Goal: Find specific page/section: Find specific page/section

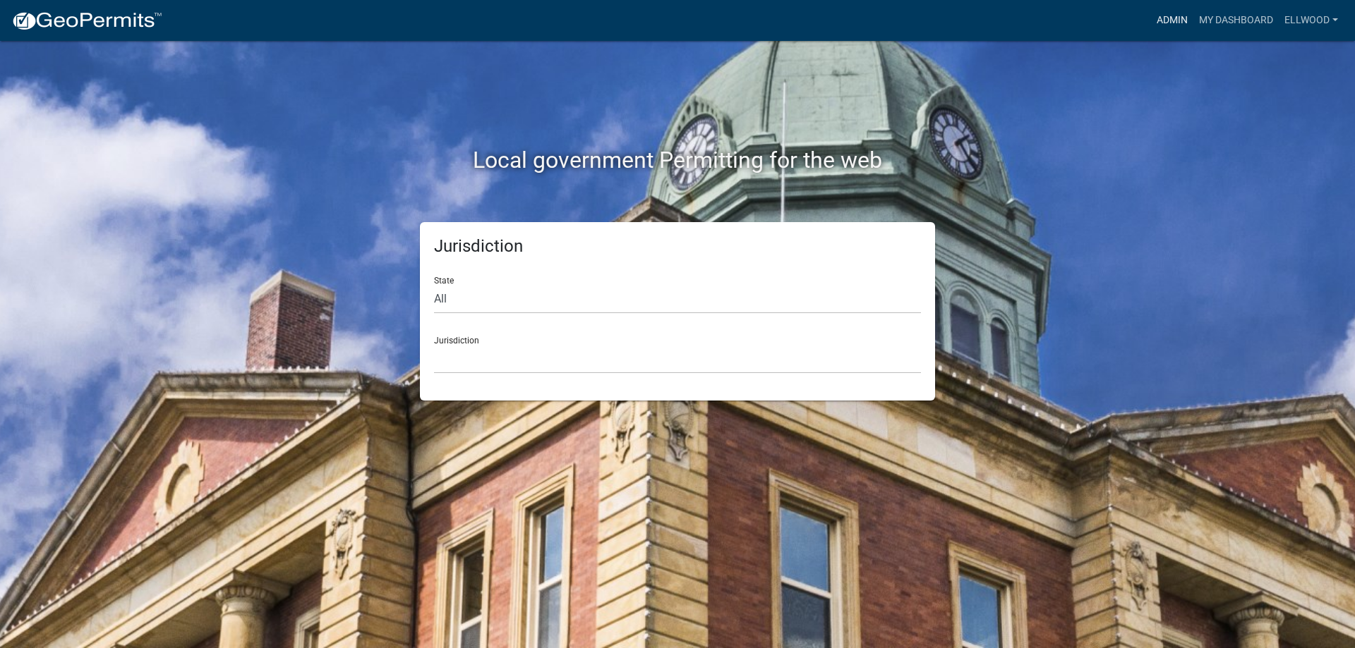
click at [1178, 20] on link "Admin" at bounding box center [1172, 20] width 42 height 27
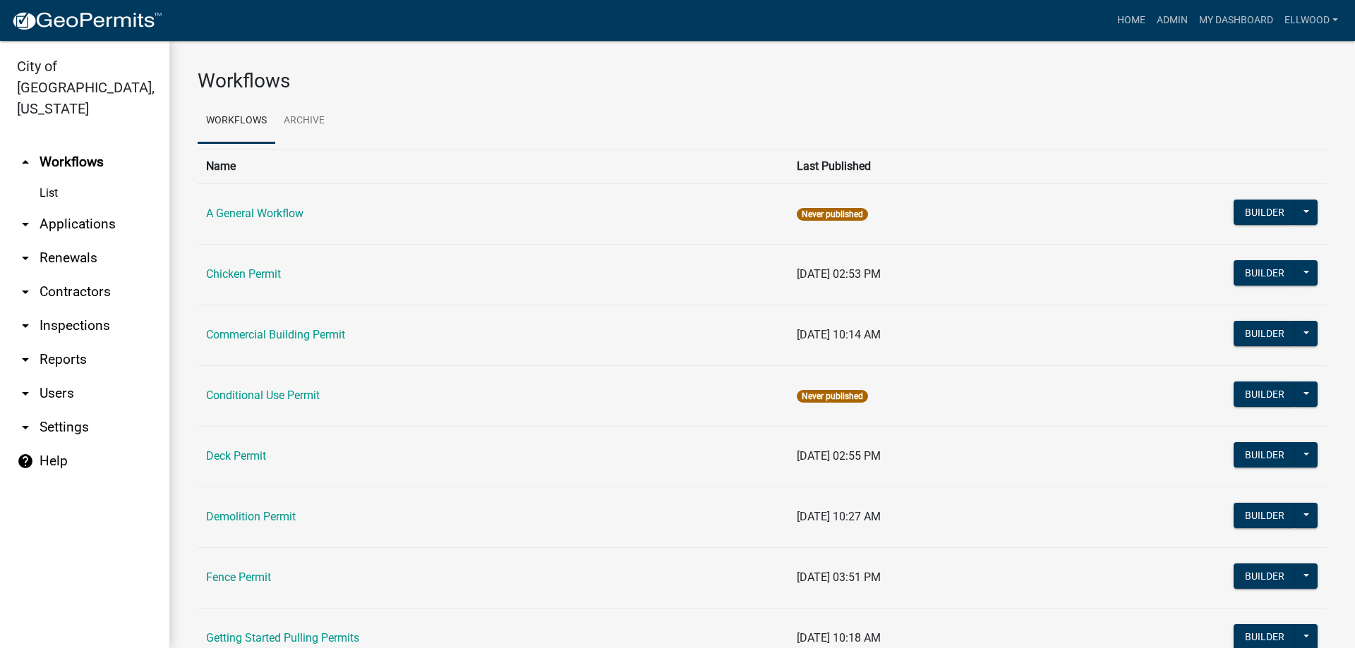
click at [78, 207] on link "arrow_drop_down Applications" at bounding box center [84, 224] width 169 height 34
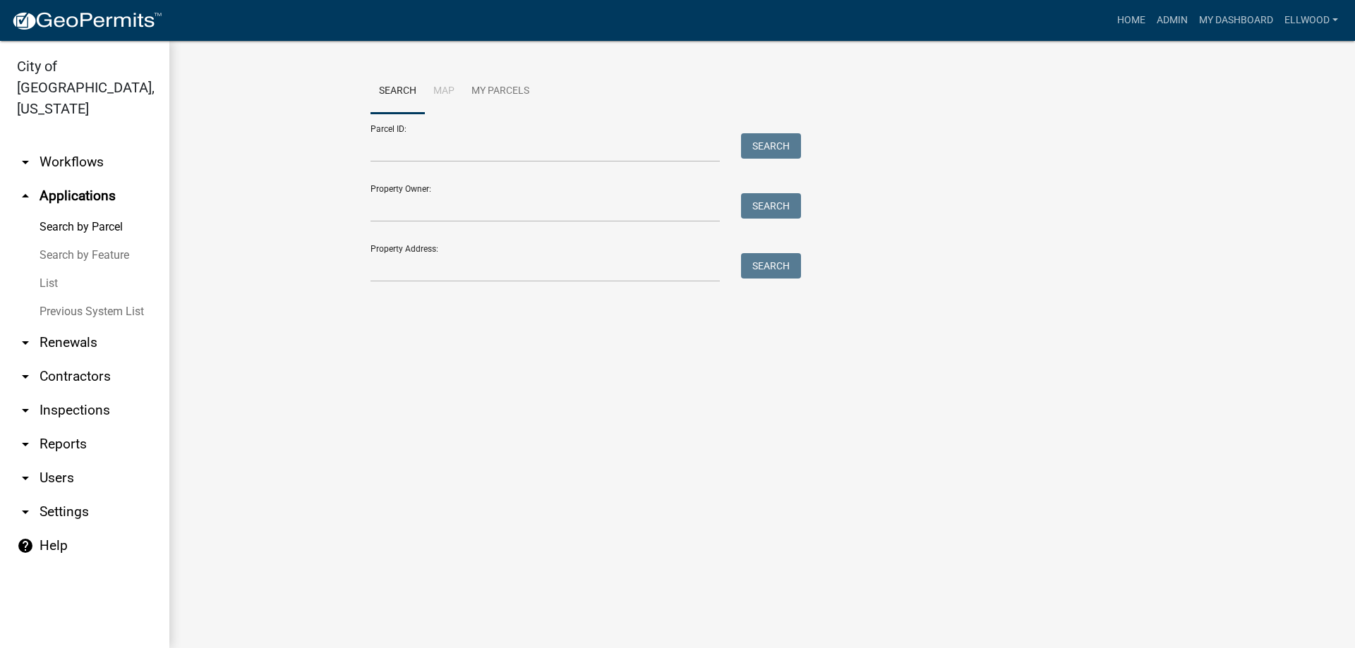
click at [73, 298] on link "Previous System List" at bounding box center [84, 312] width 169 height 28
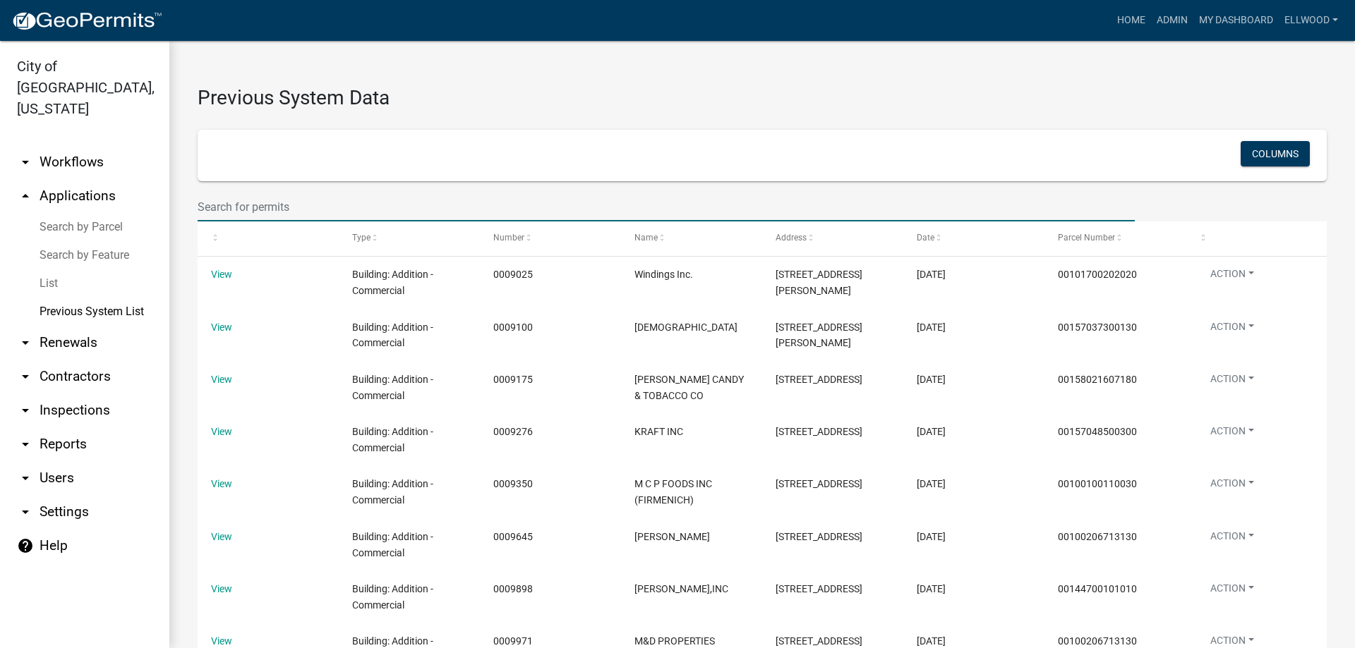
click at [230, 200] on input "text" at bounding box center [666, 207] width 937 height 29
type input "1995"
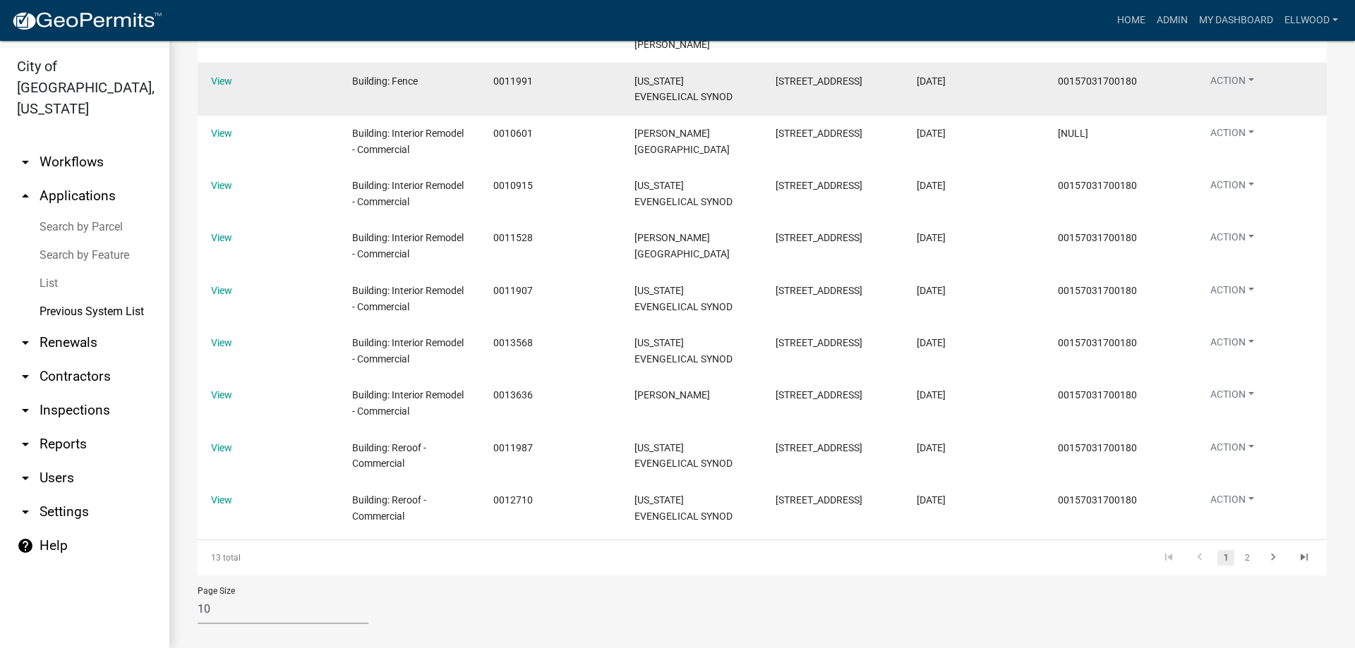
scroll to position [277, 0]
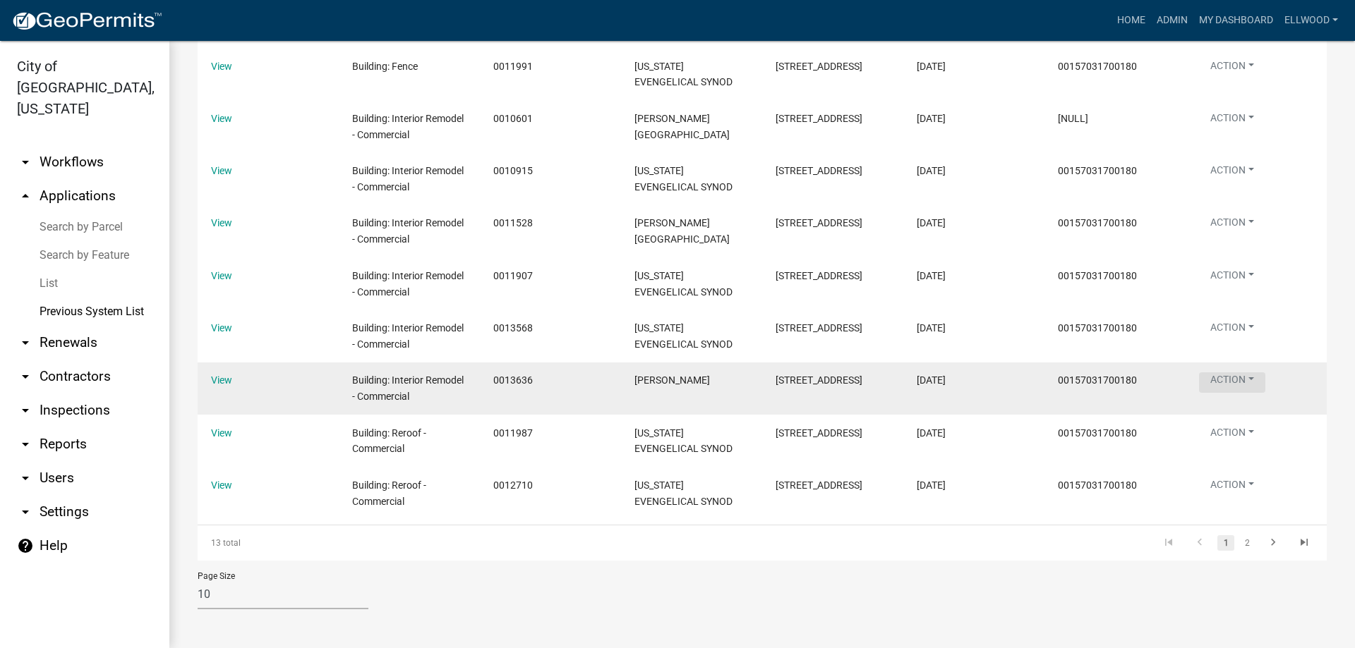
click at [1217, 376] on button "Action" at bounding box center [1232, 383] width 66 height 20
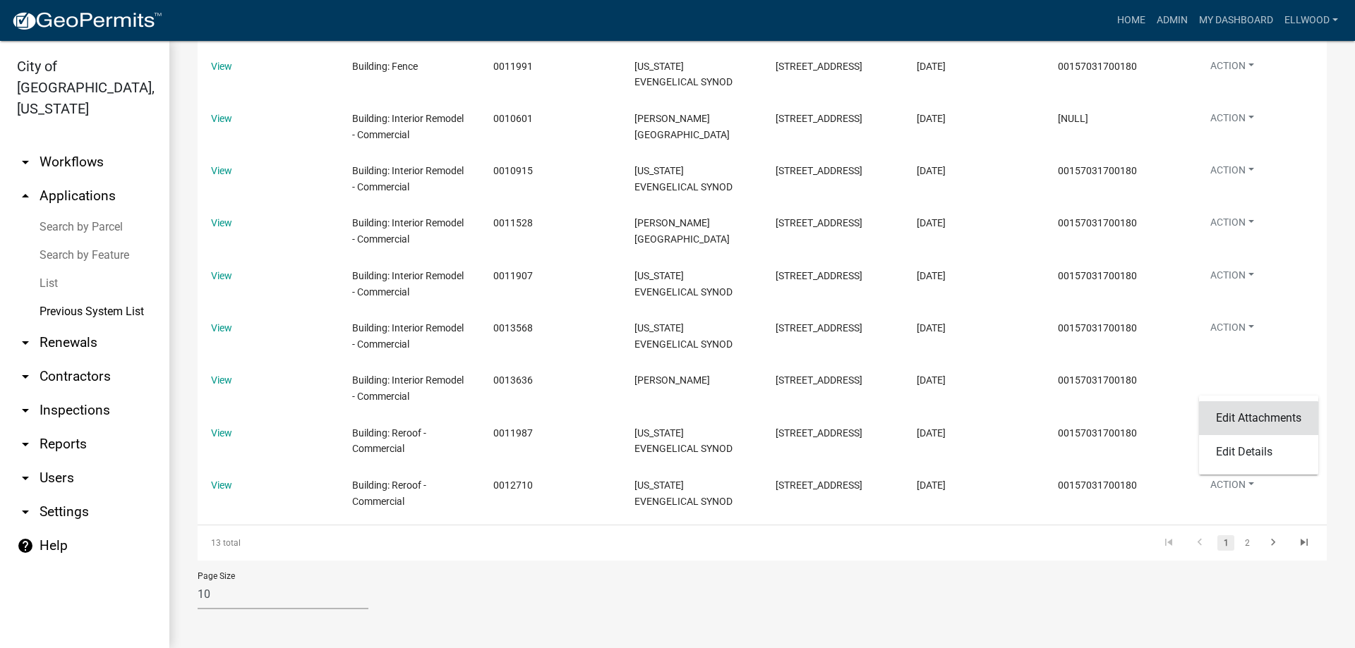
click at [1238, 421] on link "Edit Attachments" at bounding box center [1258, 418] width 119 height 34
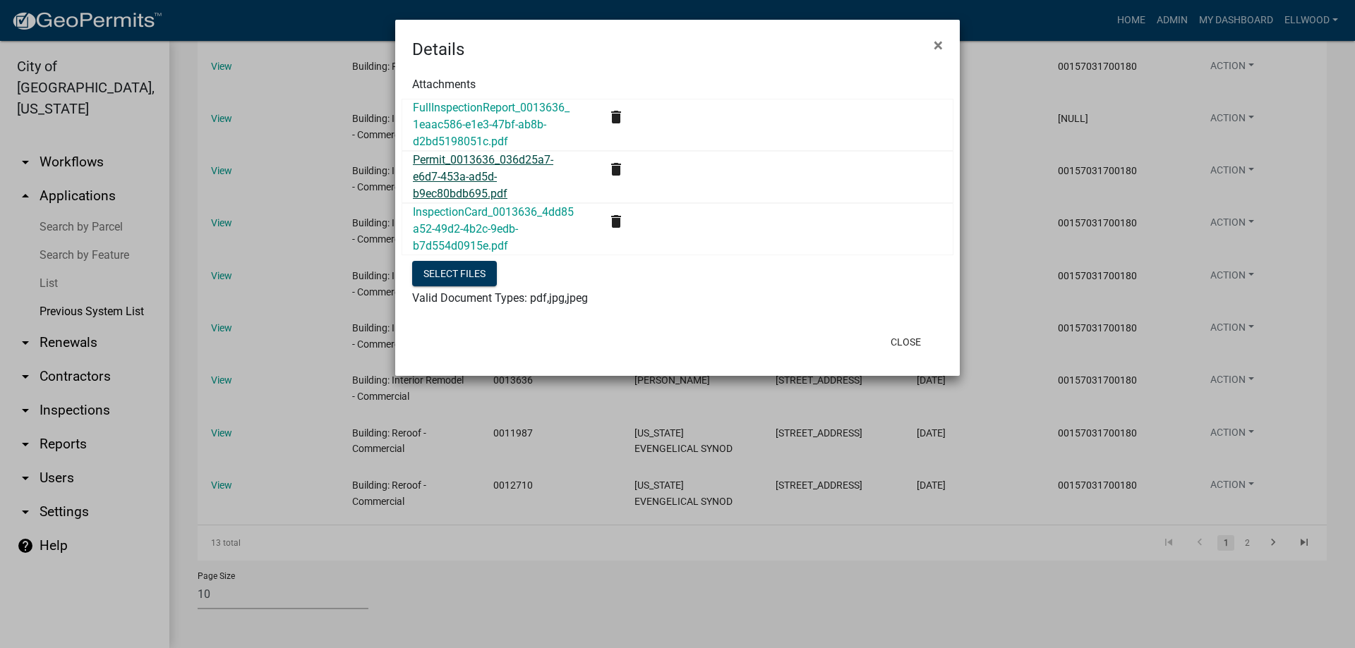
click at [462, 164] on link "Permit_0013636_036d25a7-e6d7-453a-ad5d-b9ec80bdb695.pdf" at bounding box center [483, 176] width 140 height 47
